Goal: Find specific page/section: Find specific page/section

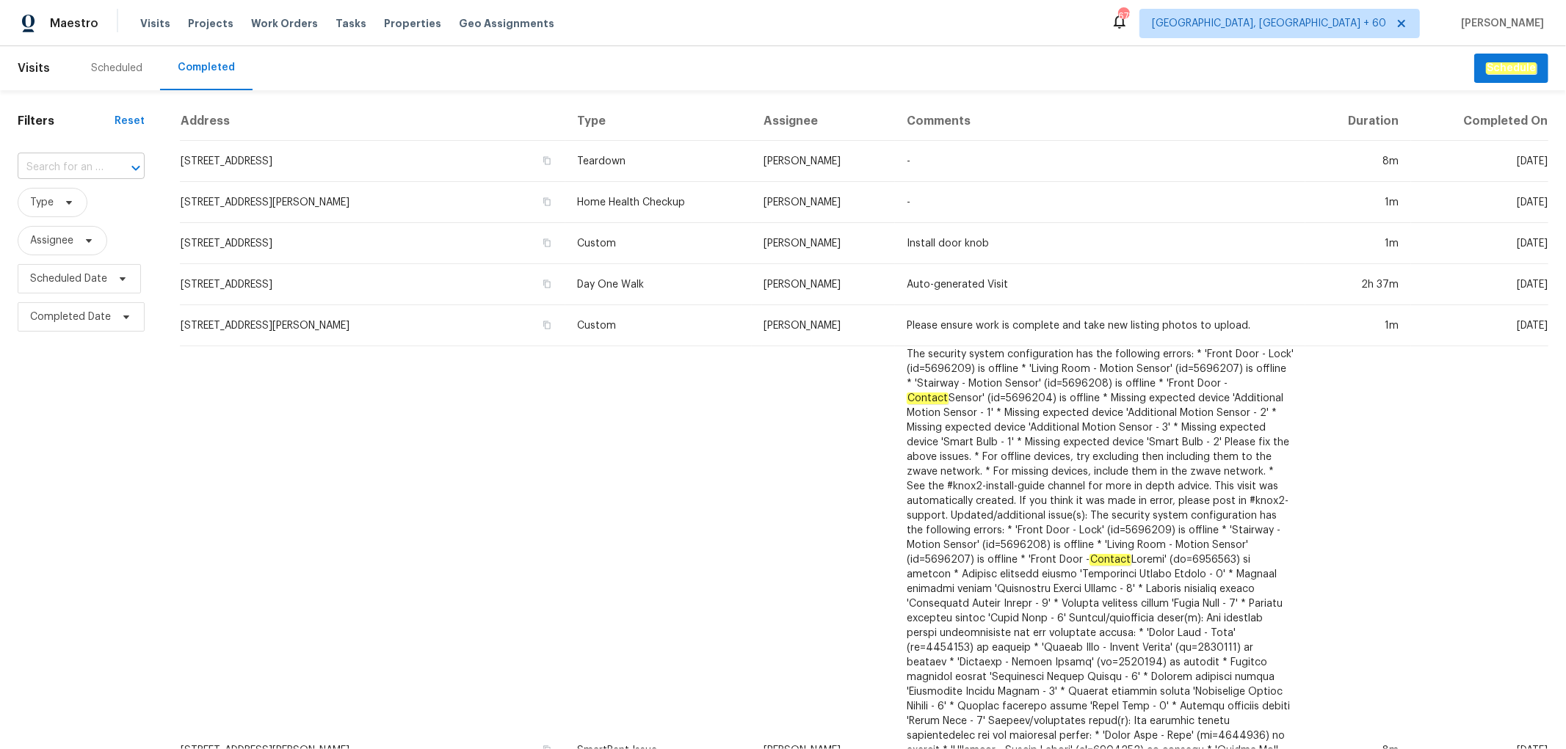
click at [76, 171] on input "text" at bounding box center [61, 167] width 86 height 23
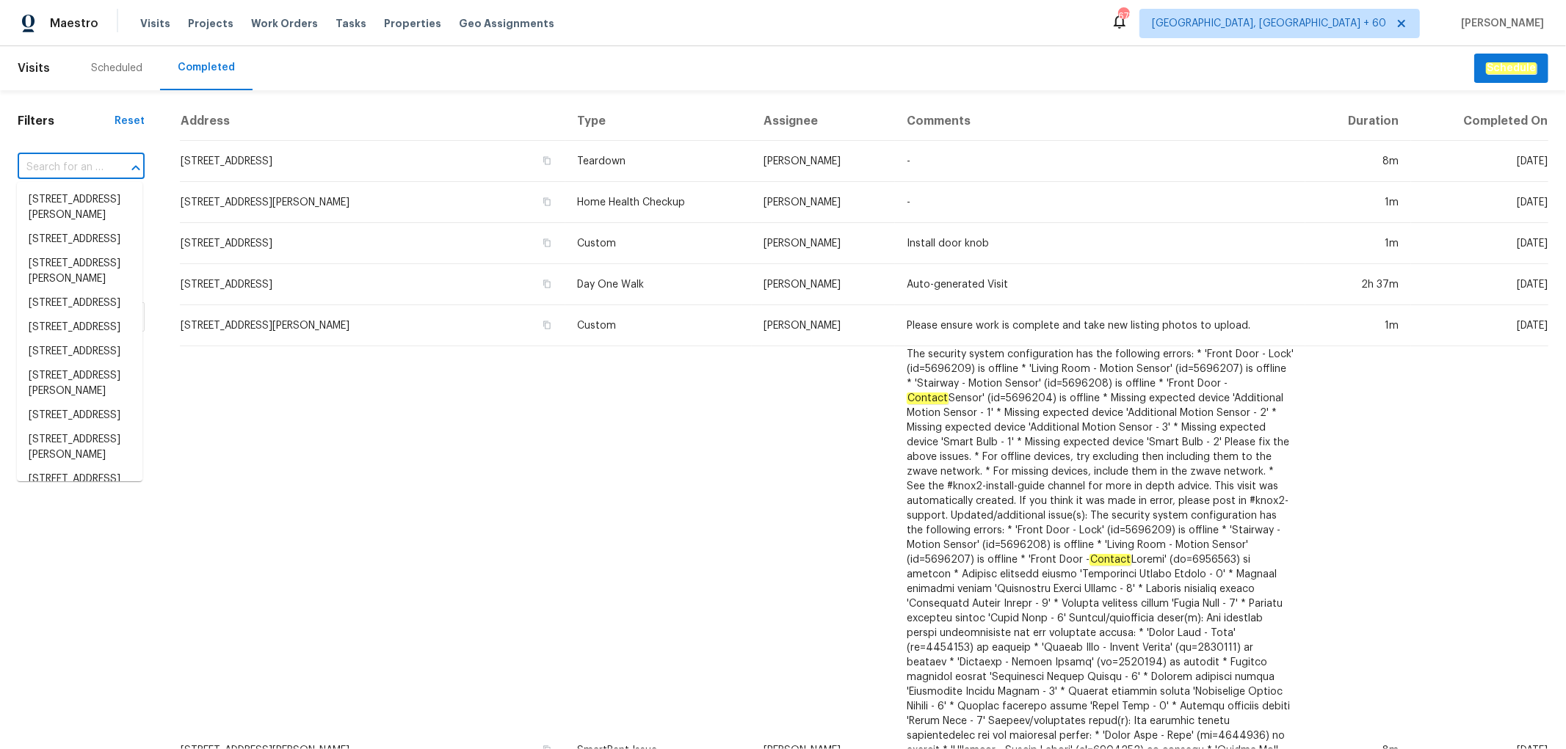
paste input "[STREET_ADDRESS][PERSON_NAME]"
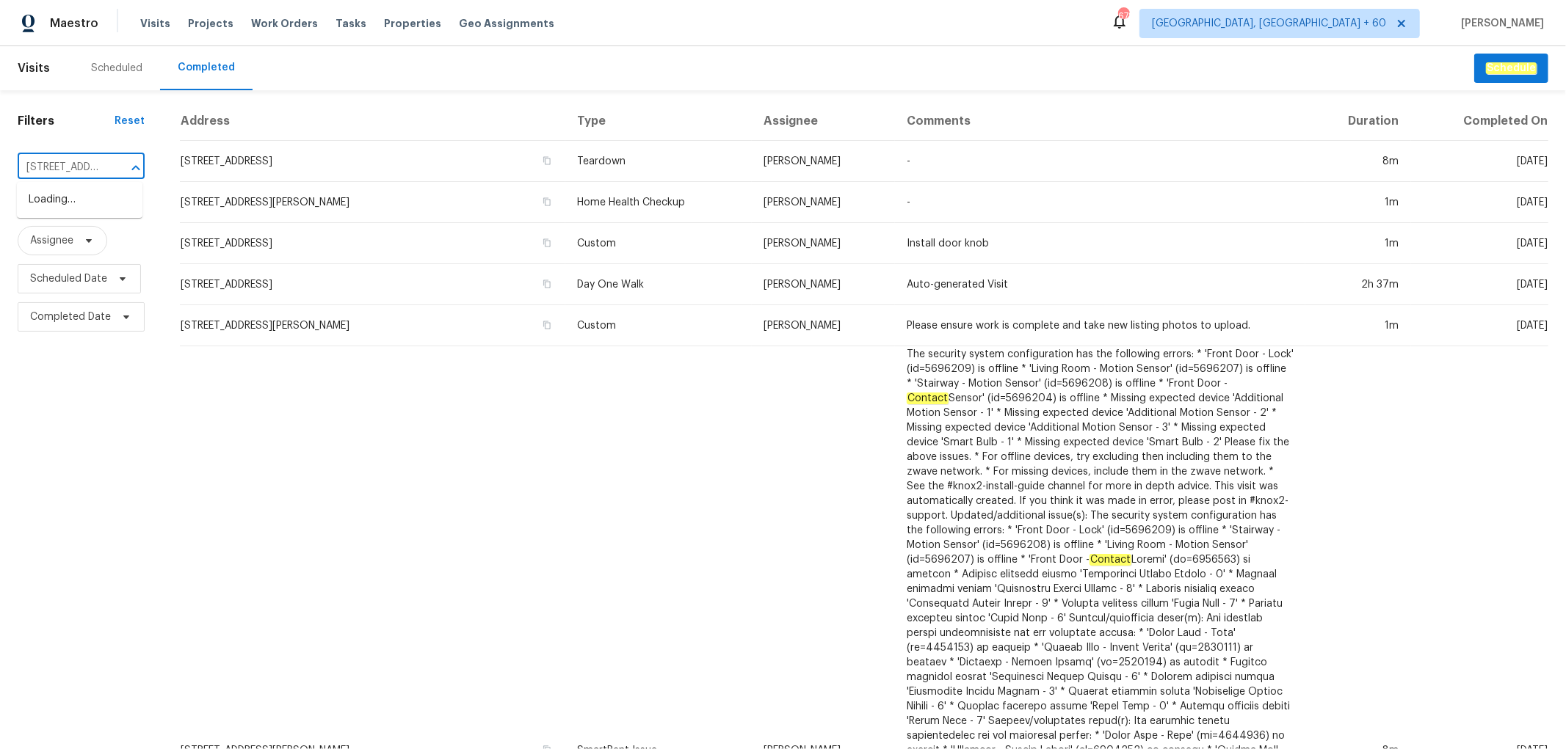
scroll to position [0, 101]
type input "[STREET_ADDRESS][PERSON_NAME]"
click at [85, 208] on li "[STREET_ADDRESS][PERSON_NAME]" at bounding box center [80, 208] width 126 height 40
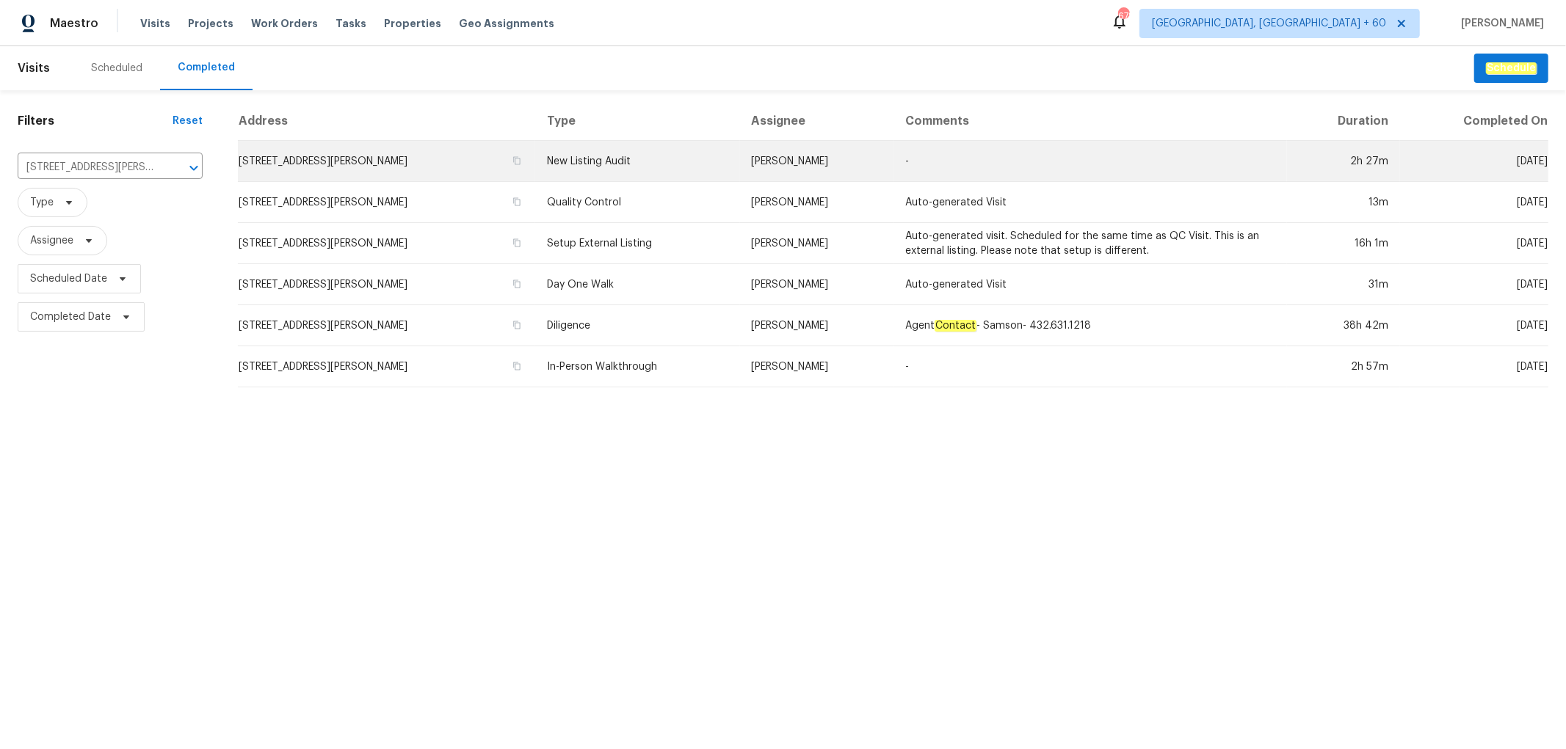
click at [771, 170] on td "[PERSON_NAME]" at bounding box center [817, 161] width 154 height 41
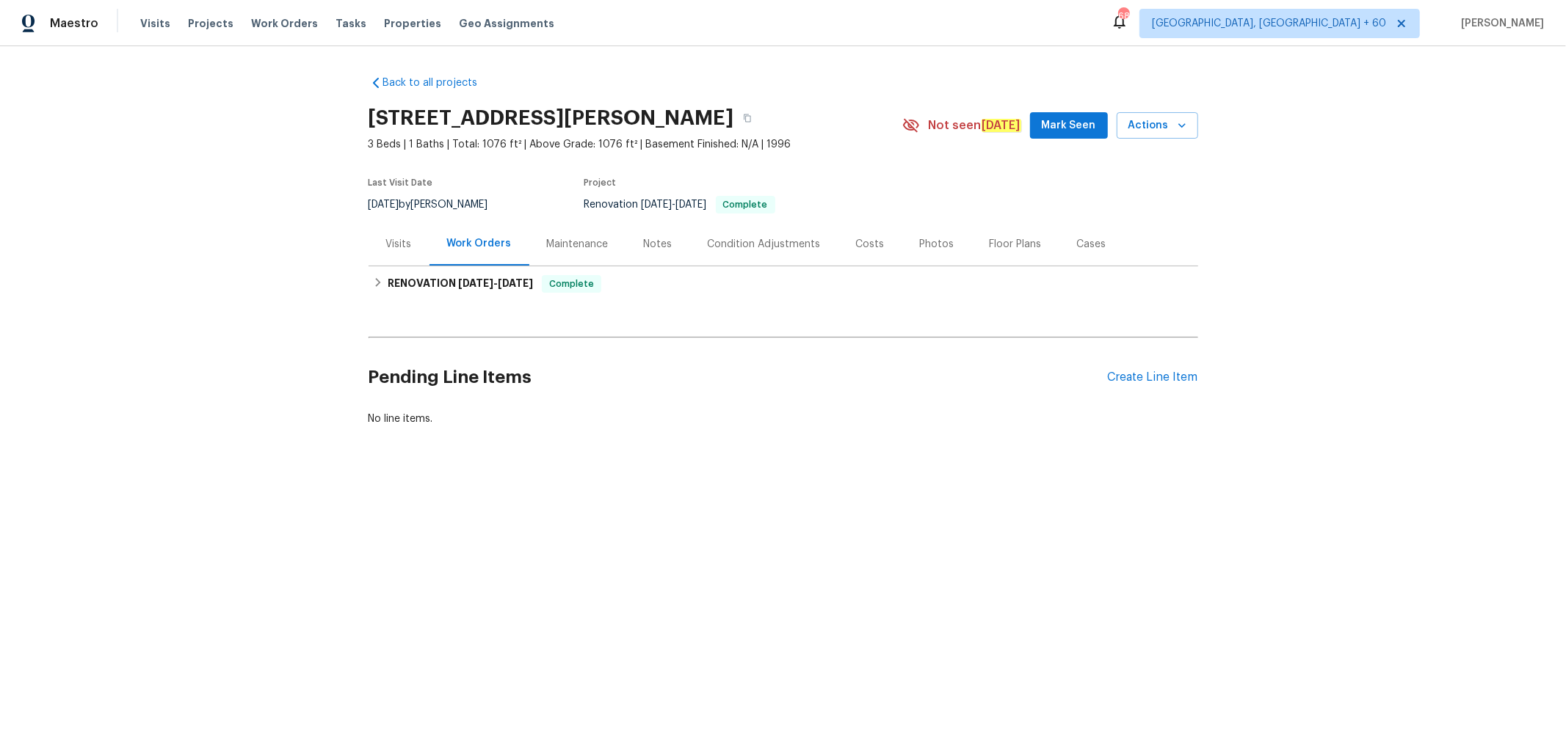
click at [920, 247] on div "Photos" at bounding box center [937, 244] width 34 height 15
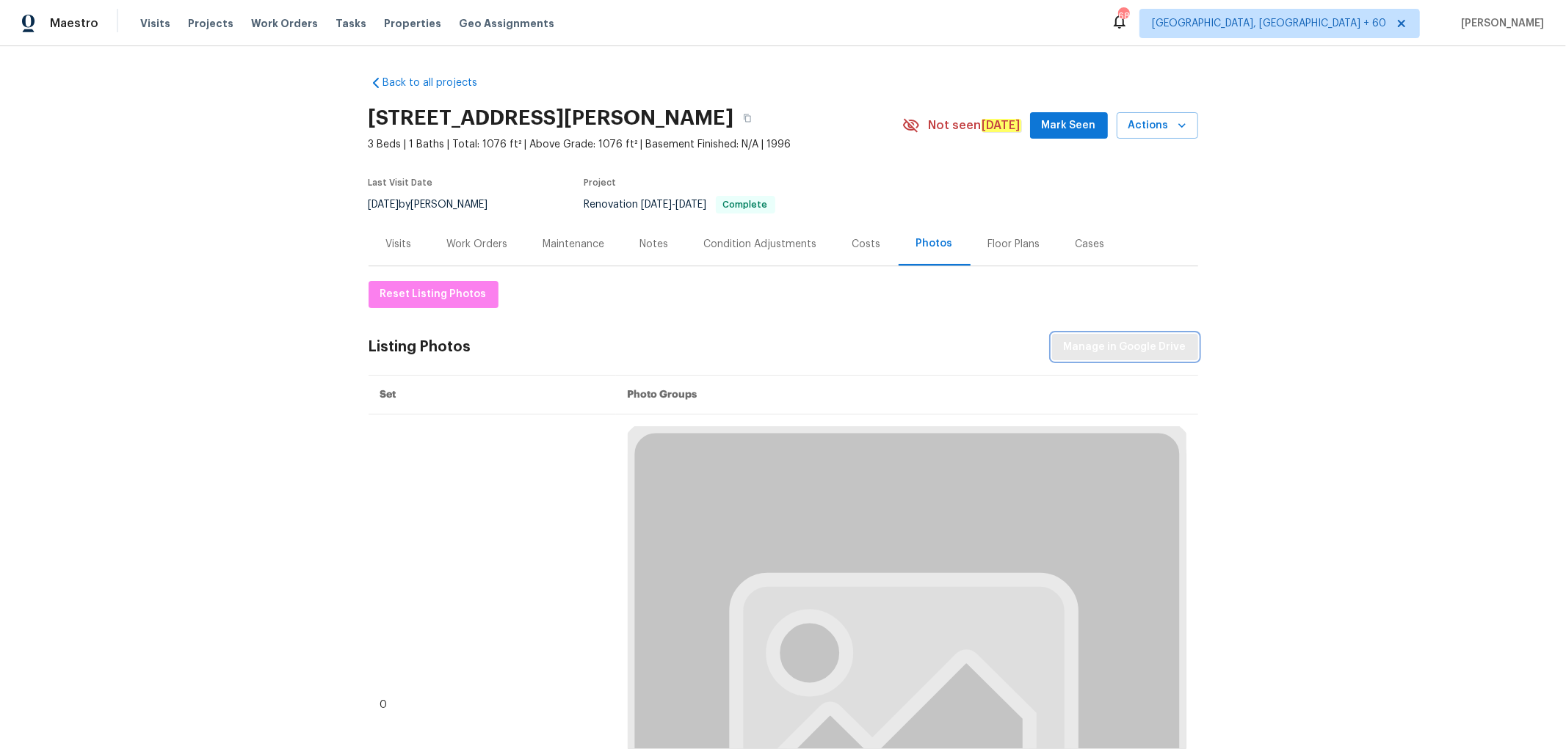
click at [1121, 348] on span "Manage in Google Drive" at bounding box center [1125, 347] width 123 height 18
